Goal: Information Seeking & Learning: Learn about a topic

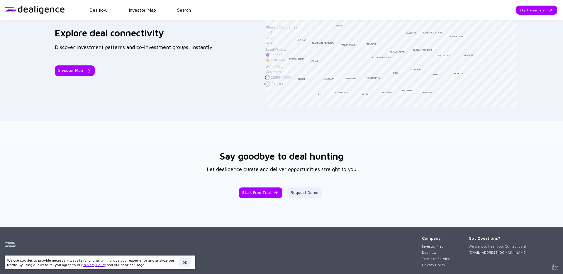
scroll to position [921, 0]
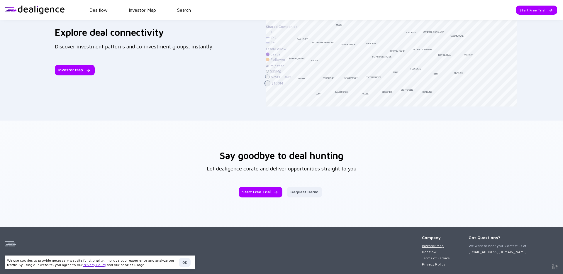
click at [422, 244] on link "Investor Map" at bounding box center [436, 246] width 28 height 4
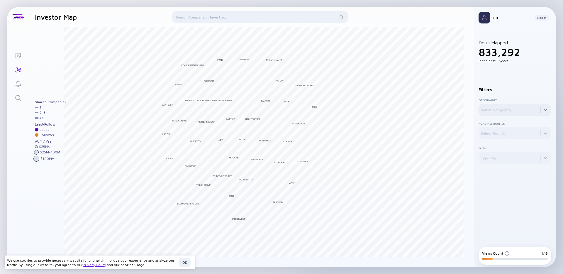
click at [547, 109] on div at bounding box center [515, 110] width 73 height 12
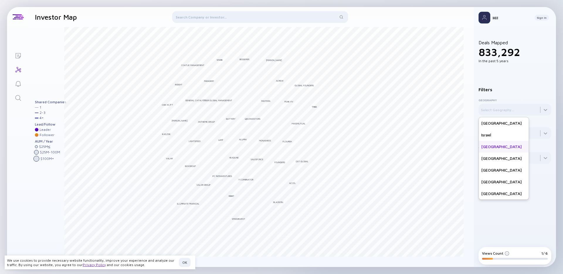
click at [491, 141] on div "[GEOGRAPHIC_DATA]" at bounding box center [504, 147] width 50 height 12
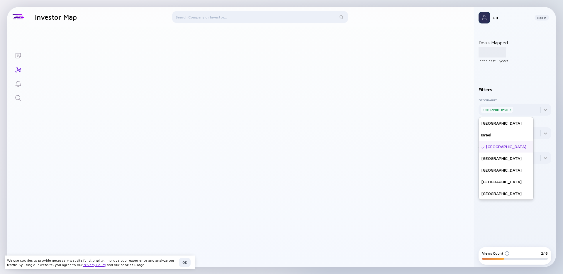
click at [490, 144] on div "[GEOGRAPHIC_DATA]" at bounding box center [506, 147] width 55 height 12
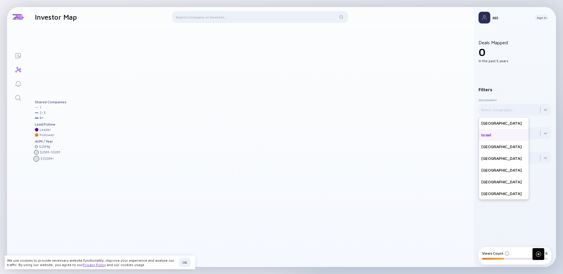
click at [492, 137] on div "Israel" at bounding box center [504, 135] width 50 height 12
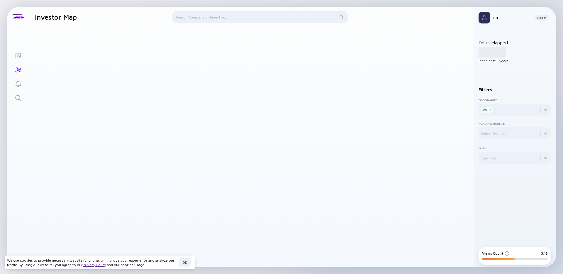
click at [432, 142] on div at bounding box center [266, 144] width 404 height 234
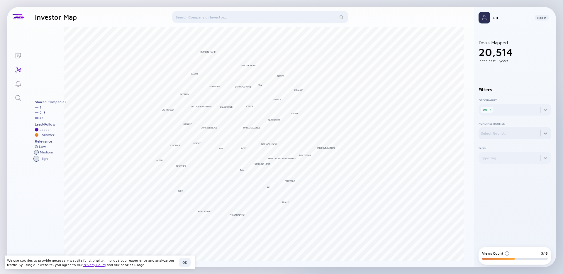
click at [529, 132] on div at bounding box center [515, 133] width 73 height 12
click at [489, 160] on div "Seed" at bounding box center [492, 159] width 27 height 12
click at [229, 18] on div at bounding box center [260, 18] width 176 height 14
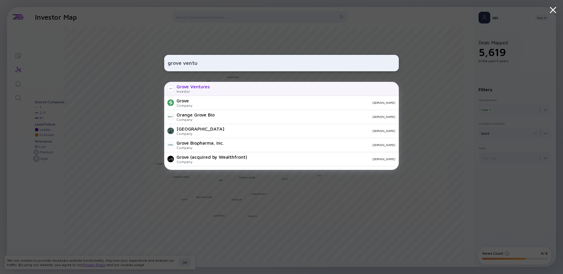
type input "grove ventu"
click at [183, 86] on div "Grove Ventures" at bounding box center [193, 86] width 33 height 5
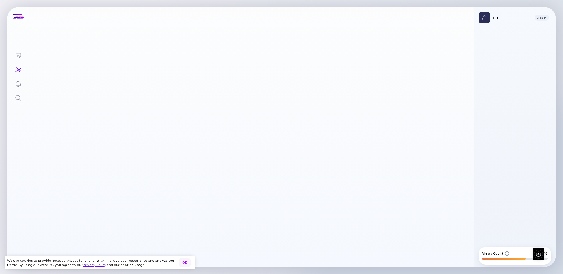
click at [188, 261] on div "OK" at bounding box center [185, 262] width 12 height 9
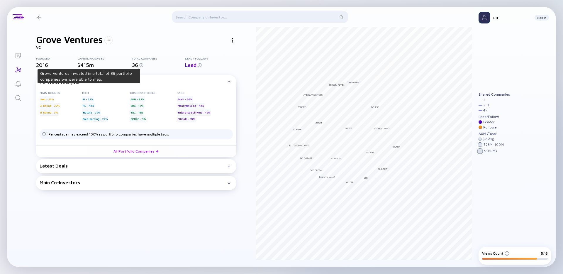
click at [140, 65] on img at bounding box center [141, 65] width 4 height 4
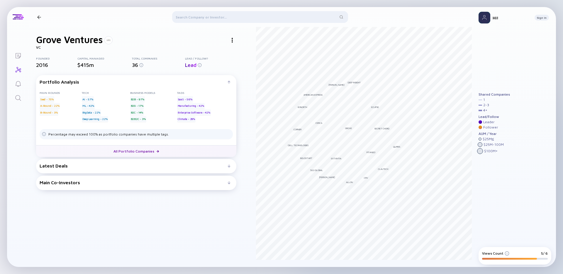
click at [137, 149] on link "All Portfolio Companies" at bounding box center [136, 151] width 200 height 12
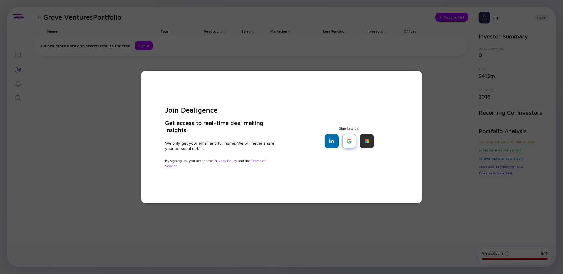
click at [350, 143] on div at bounding box center [349, 141] width 14 height 14
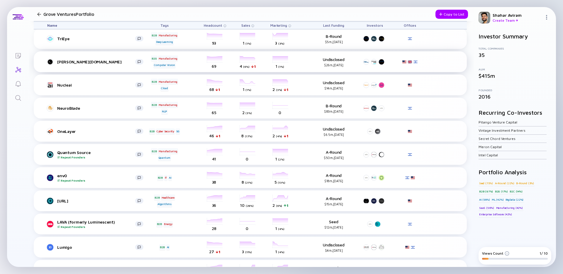
scroll to position [197, 0]
